Goal: Find specific page/section

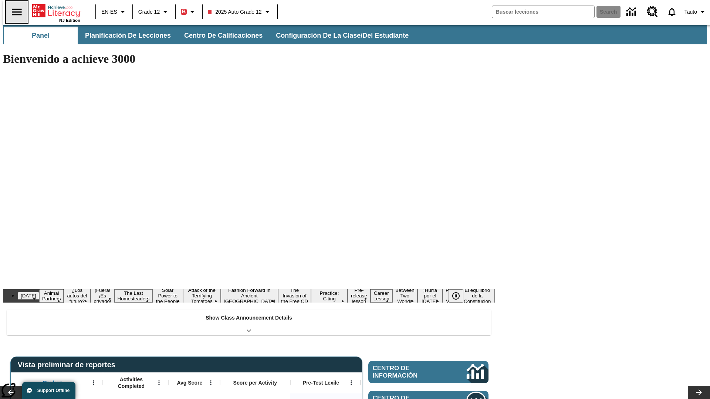
click at [14, 12] on icon "Abrir el menú lateral" at bounding box center [17, 12] width 10 height 7
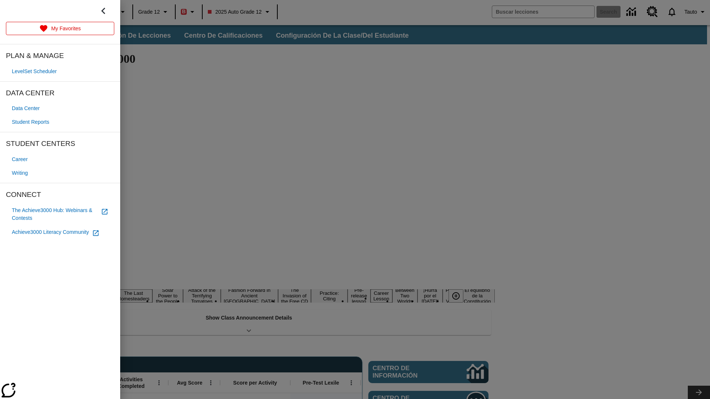
click at [32, 122] on span "Student Reports" at bounding box center [30, 122] width 37 height 8
